Goal: Task Accomplishment & Management: Complete application form

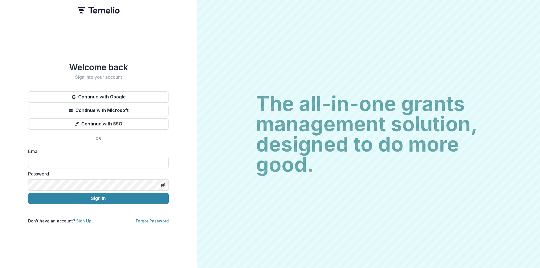
click at [75, 157] on input at bounding box center [98, 162] width 141 height 11
type input "**********"
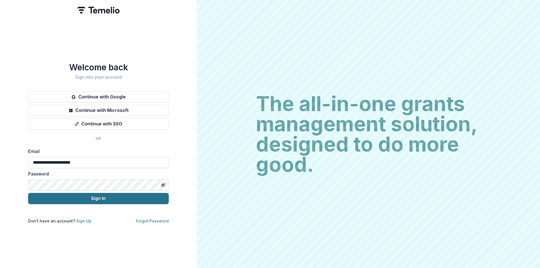
click at [97, 196] on button "Sign In" at bounding box center [98, 198] width 141 height 11
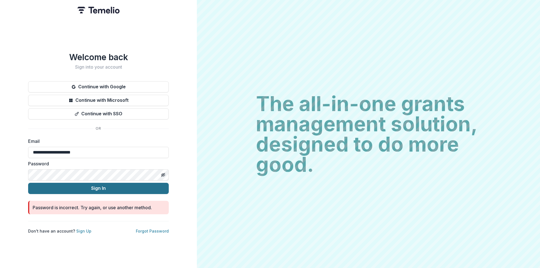
click at [96, 186] on button "Sign In" at bounding box center [98, 188] width 141 height 11
